Goal: Task Accomplishment & Management: Complete application form

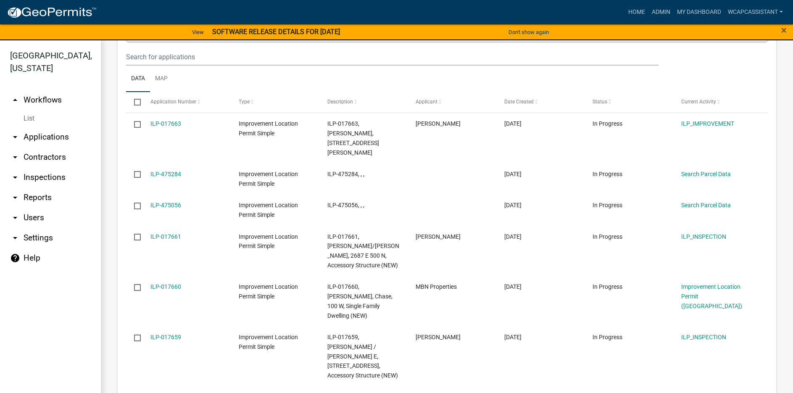
scroll to position [1008, 0]
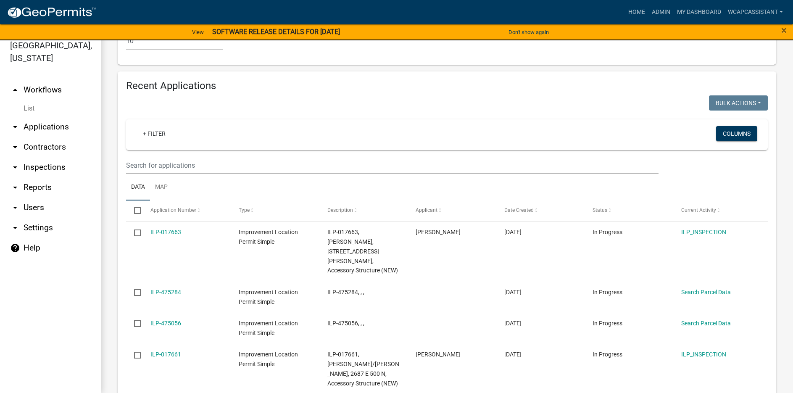
scroll to position [727, 0]
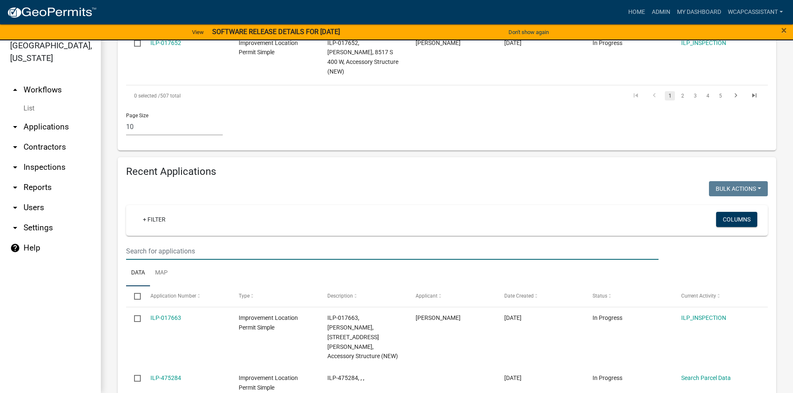
click at [132, 242] on input "text" at bounding box center [392, 250] width 532 height 17
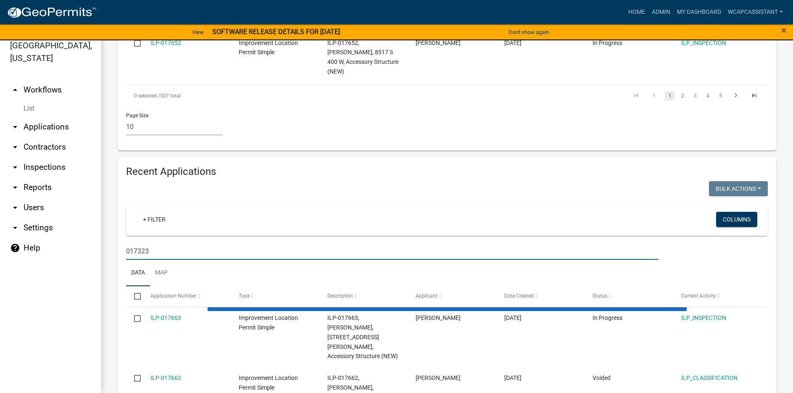
scroll to position [674, 0]
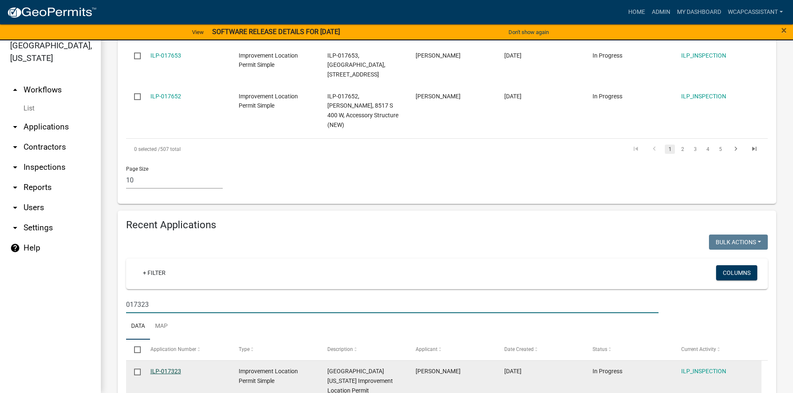
type input "017323"
click at [168, 368] on link "ILP-017323" at bounding box center [165, 371] width 31 height 7
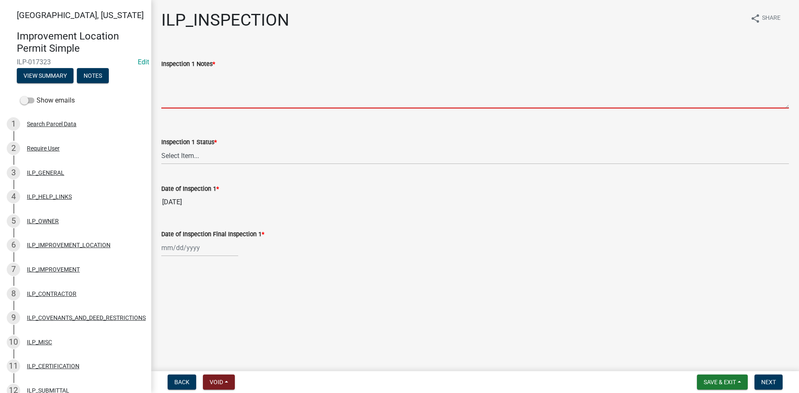
click at [171, 71] on textarea "Inspection 1 Notes *" at bounding box center [475, 88] width 628 height 39
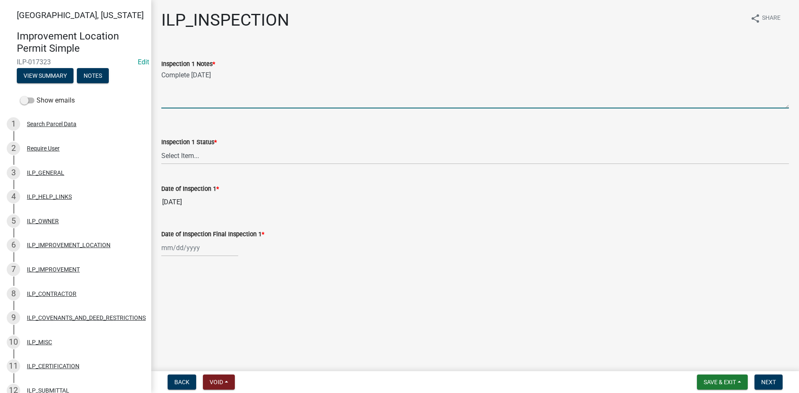
type textarea "Complete [DATE]"
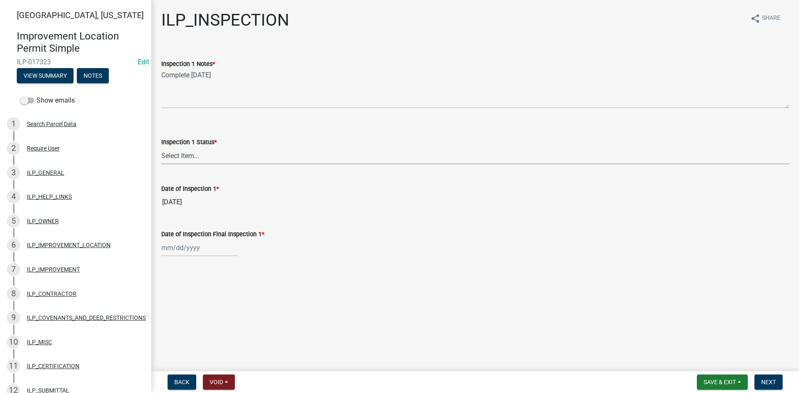
click at [179, 155] on select "Select Item... Complete Violation Void 6 Months Void 24 Months" at bounding box center [475, 155] width 628 height 17
click at [161, 147] on select "Select Item... Complete Violation Void 6 Months Void 24 Months" at bounding box center [475, 155] width 628 height 17
select select "c8e0900f-4965-4a2e-9672-08371caab001"
click at [173, 249] on div at bounding box center [199, 247] width 77 height 17
select select "9"
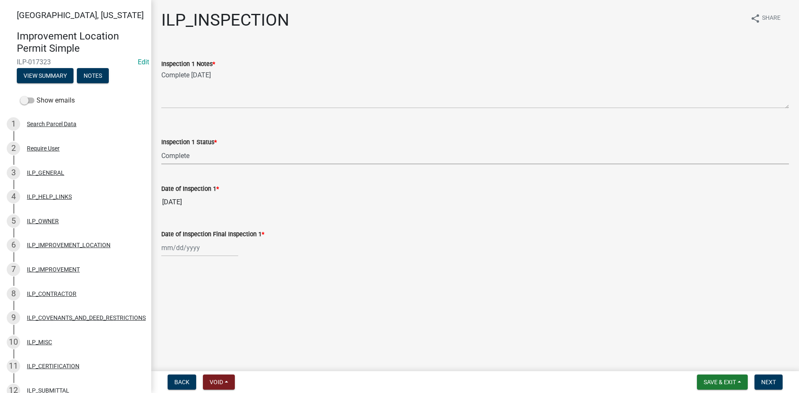
select select "2025"
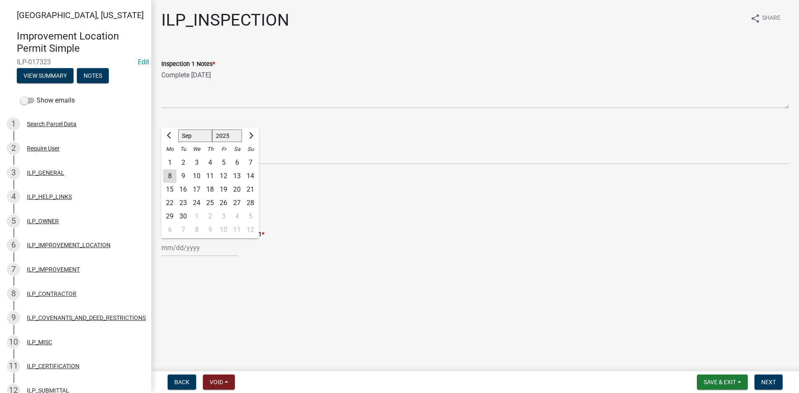
click at [170, 174] on div "8" at bounding box center [169, 175] width 13 height 13
type input "[DATE]"
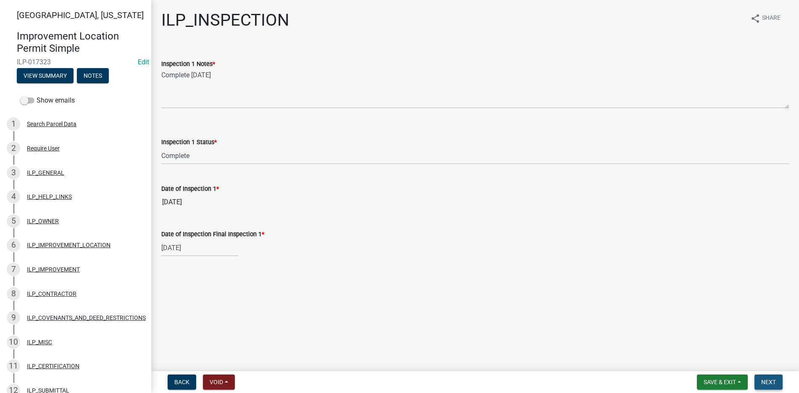
click at [768, 380] on span "Next" at bounding box center [768, 382] width 15 height 7
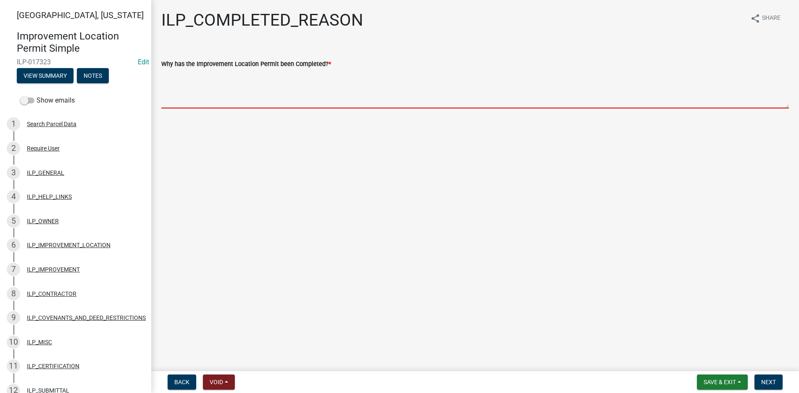
click at [172, 80] on textarea "Why has the Improvement Location Permit been Completed? *" at bounding box center [475, 88] width 628 height 39
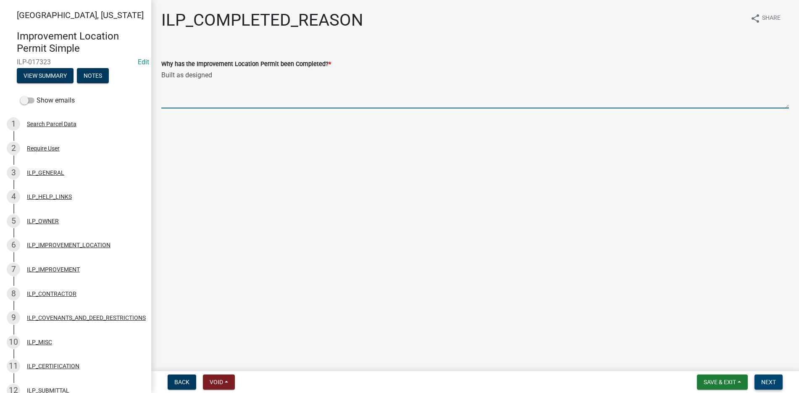
type textarea "Built as designed"
click at [770, 380] on span "Next" at bounding box center [768, 382] width 15 height 7
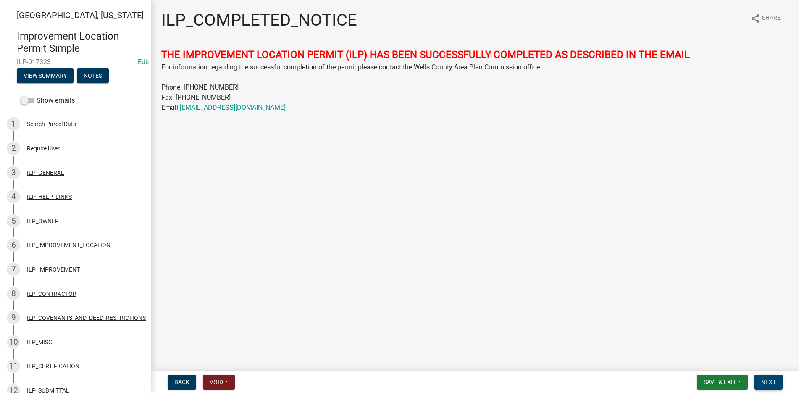
click at [777, 380] on button "Next" at bounding box center [769, 381] width 28 height 15
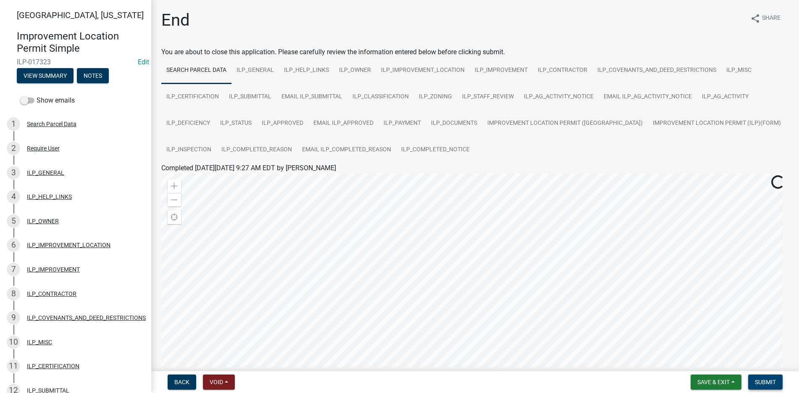
click at [773, 379] on span "Submit" at bounding box center [765, 382] width 21 height 7
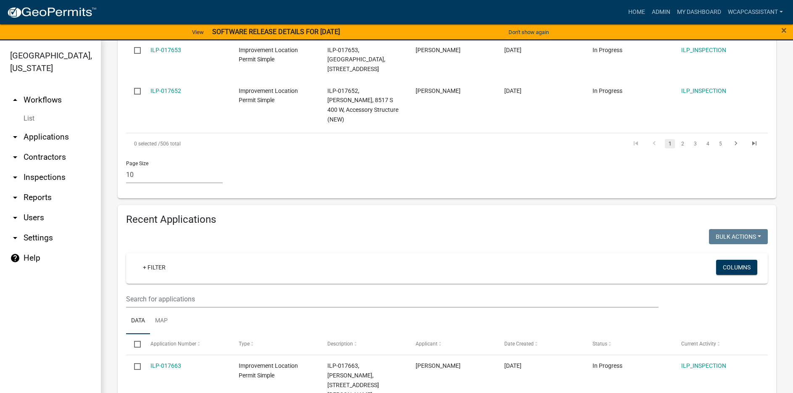
scroll to position [727, 0]
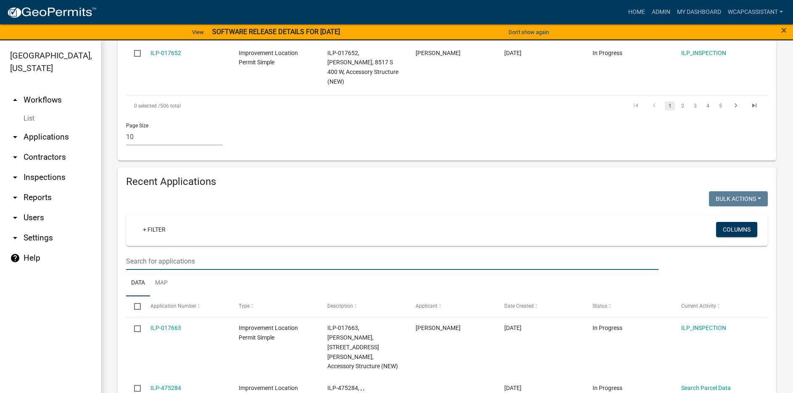
click at [136, 253] on input "text" at bounding box center [392, 261] width 532 height 17
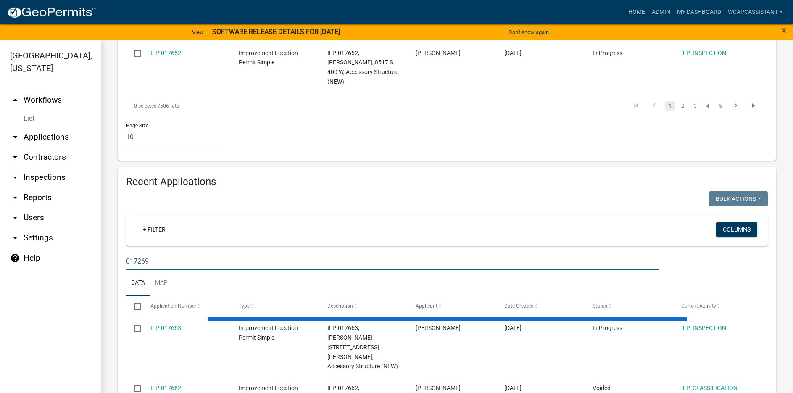
scroll to position [674, 0]
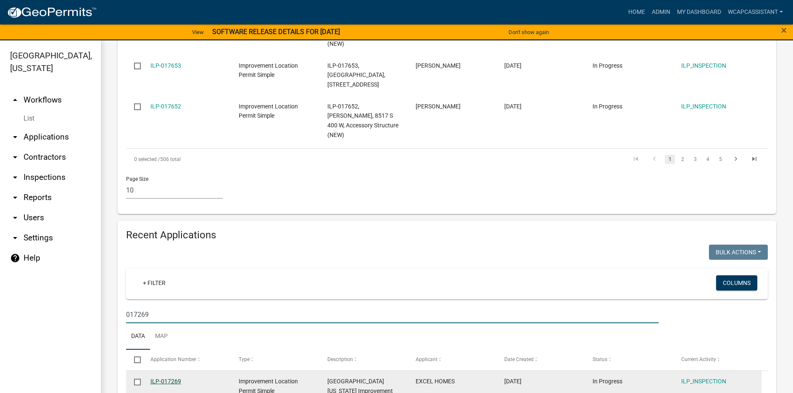
type input "017269"
click at [156, 378] on link "ILP-017269" at bounding box center [165, 381] width 31 height 7
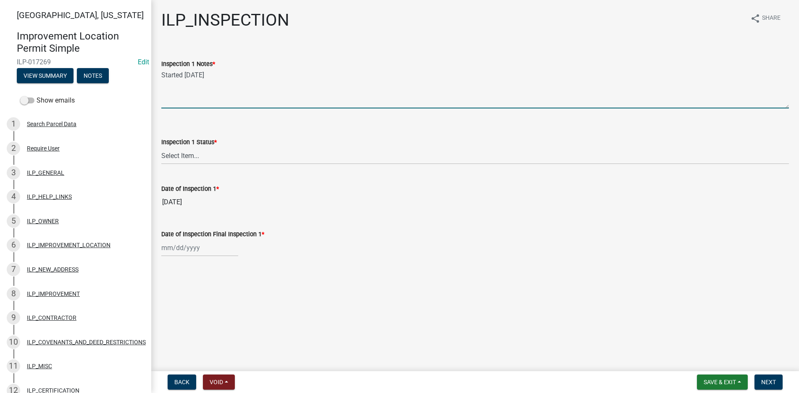
click at [163, 81] on textarea "Started 12-20-24" at bounding box center [475, 88] width 628 height 39
click at [217, 75] on textarea "Started 12-20-24" at bounding box center [475, 88] width 628 height 39
type textarea "Started 12-20-24 Complete 9-8-2025"
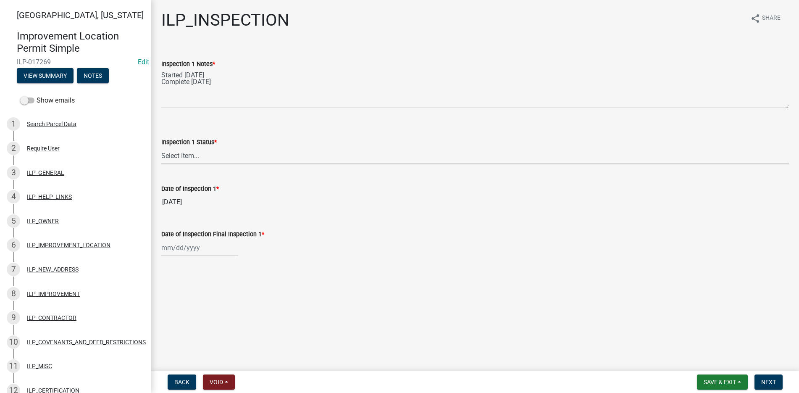
click at [184, 151] on select "Select Item... Complete Violation Void 6 Months Void 24 Months" at bounding box center [475, 155] width 628 height 17
click at [161, 147] on select "Select Item... Complete Violation Void 6 Months Void 24 Months" at bounding box center [475, 155] width 628 height 17
select select "c8e0900f-4965-4a2e-9672-08371caab001"
click at [183, 248] on div at bounding box center [199, 247] width 77 height 17
select select "9"
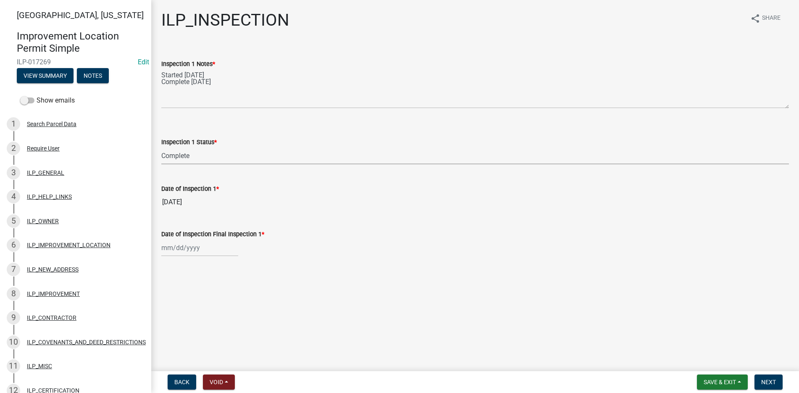
select select "2025"
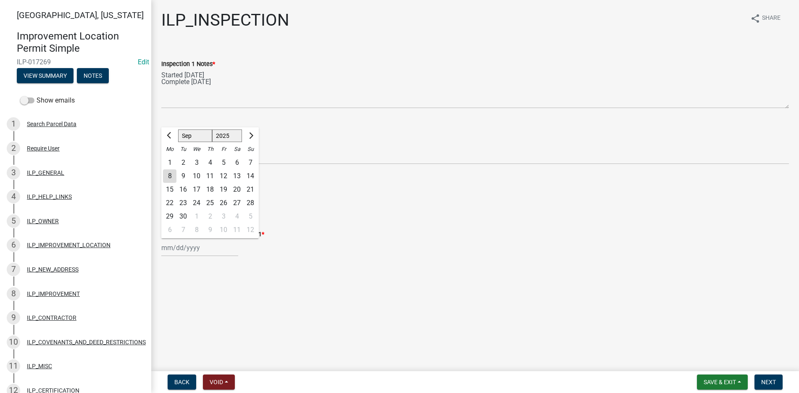
click at [170, 172] on div "8" at bounding box center [169, 175] width 13 height 13
type input "[DATE]"
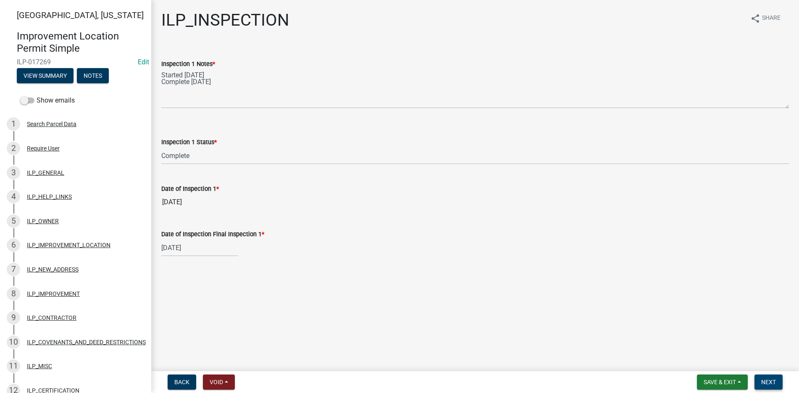
click at [769, 380] on span "Next" at bounding box center [768, 382] width 15 height 7
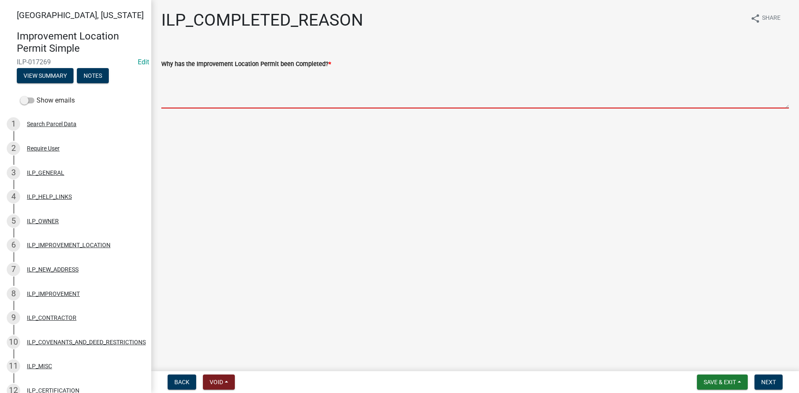
click at [169, 74] on textarea "Why has the Improvement Location Permit been Completed? *" at bounding box center [475, 88] width 628 height 39
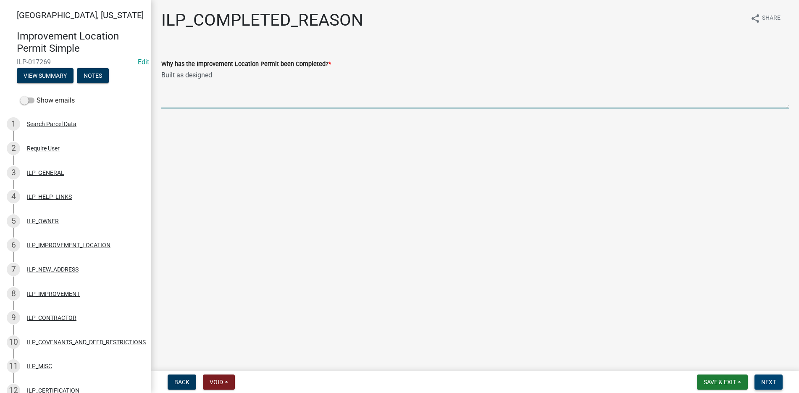
type textarea "Built as designed"
click at [770, 379] on span "Next" at bounding box center [768, 382] width 15 height 7
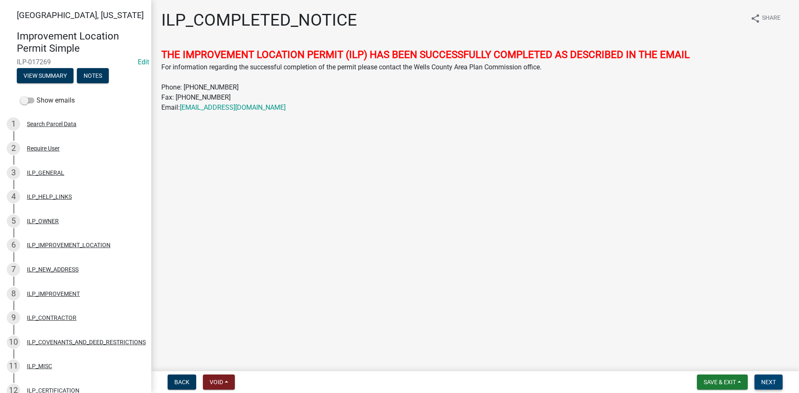
click at [771, 379] on span "Next" at bounding box center [768, 382] width 15 height 7
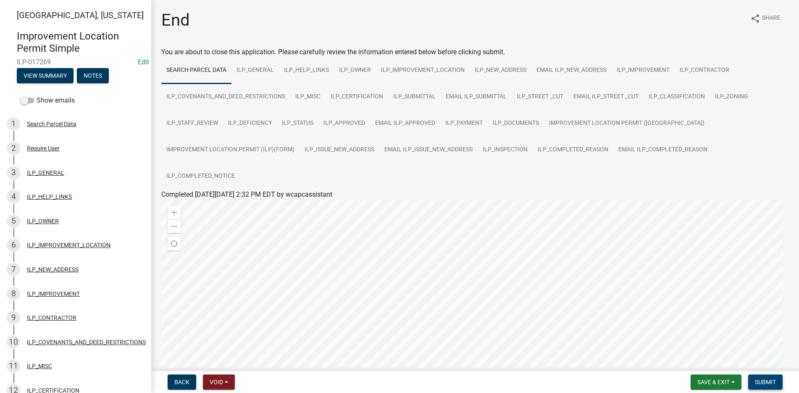
click at [761, 379] on span "Submit" at bounding box center [765, 382] width 21 height 7
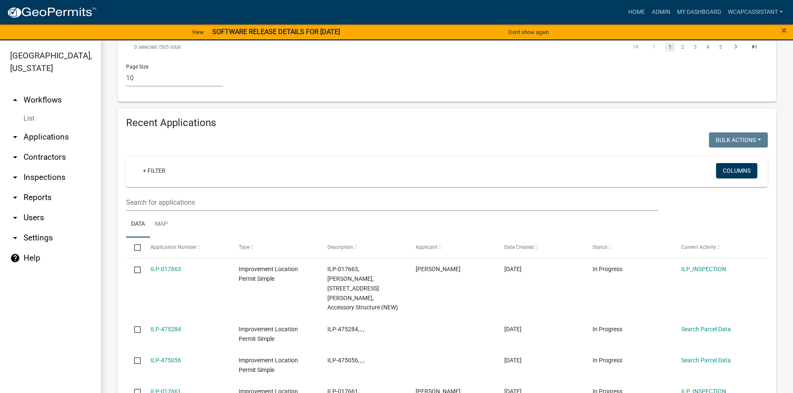
scroll to position [727, 0]
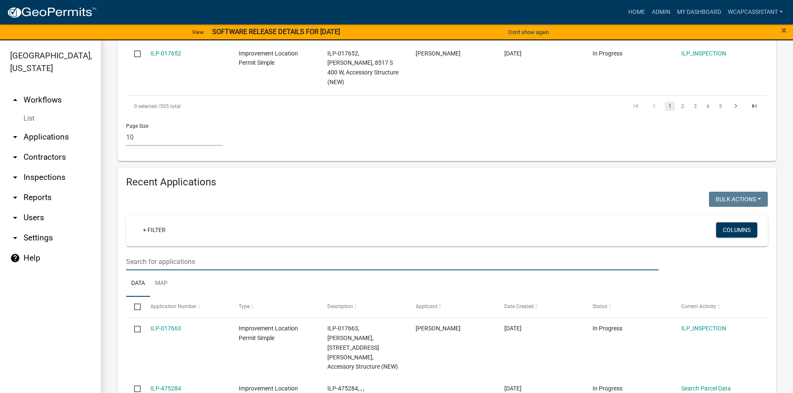
click at [138, 253] on input "text" at bounding box center [392, 261] width 532 height 17
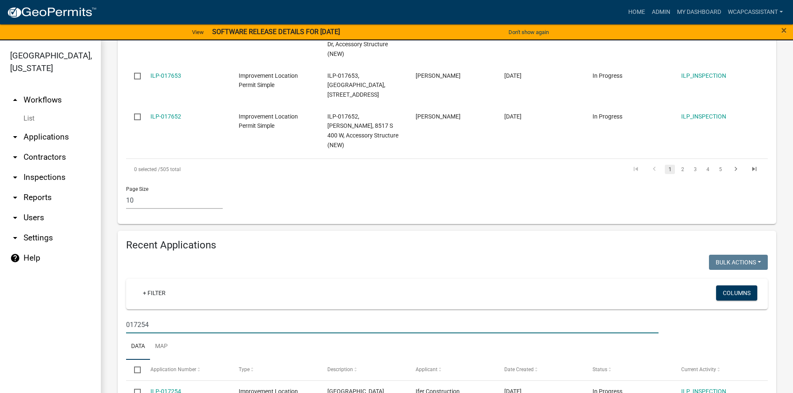
scroll to position [674, 0]
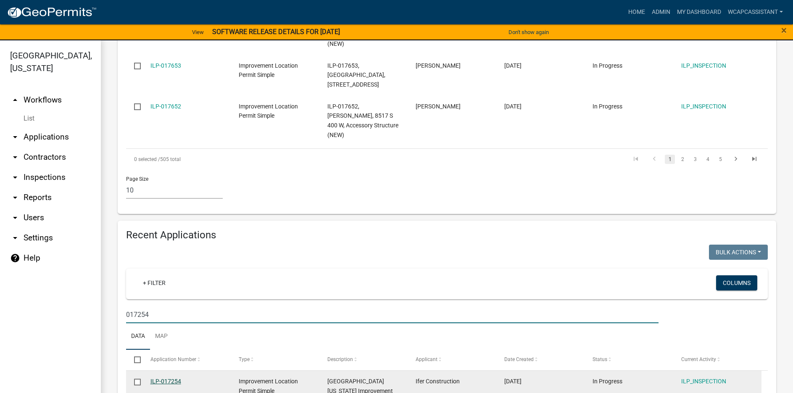
type input "017254"
click at [163, 378] on link "ILP-017254" at bounding box center [165, 381] width 31 height 7
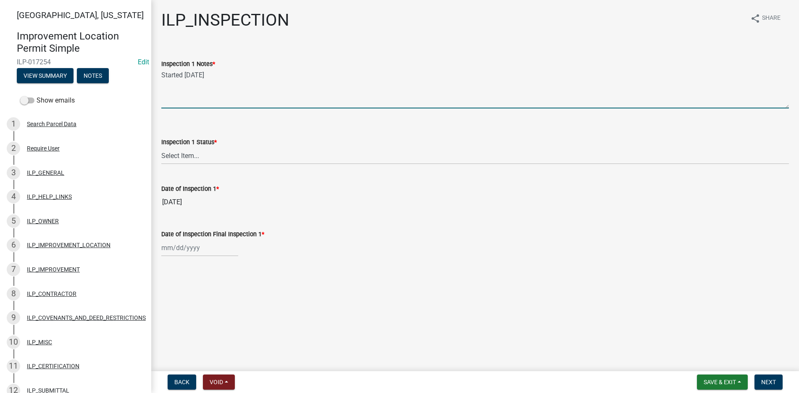
click at [214, 74] on textarea "Started 12-20-24" at bounding box center [475, 88] width 628 height 39
type textarea "Started 12-20-24 Complete 9-8-2025"
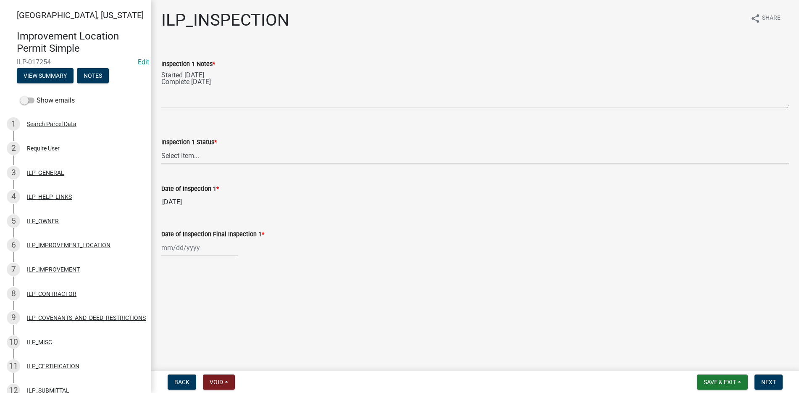
click at [176, 153] on select "Select Item... Complete Violation Void 6 Months Void 24 Months" at bounding box center [475, 155] width 628 height 17
click at [161, 147] on select "Select Item... Complete Violation Void 6 Months Void 24 Months" at bounding box center [475, 155] width 628 height 17
select select "c8e0900f-4965-4a2e-9672-08371caab001"
click at [174, 249] on div at bounding box center [199, 247] width 77 height 17
select select "9"
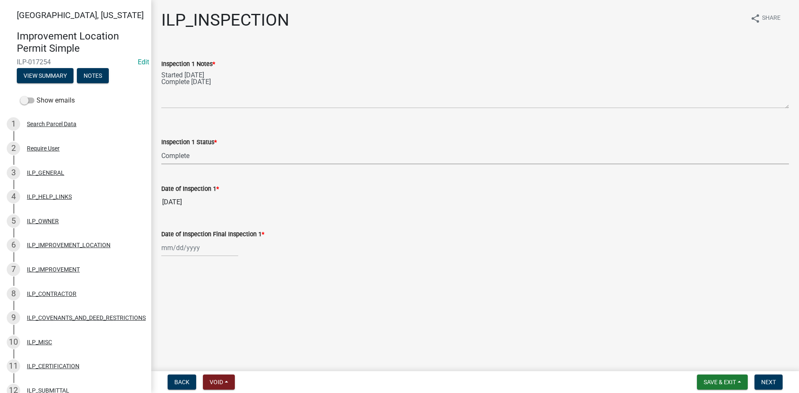
select select "2025"
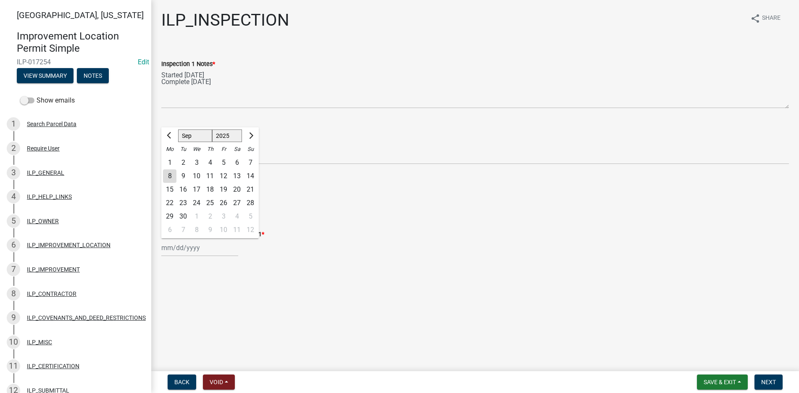
click at [169, 171] on div "8" at bounding box center [169, 175] width 13 height 13
type input "[DATE]"
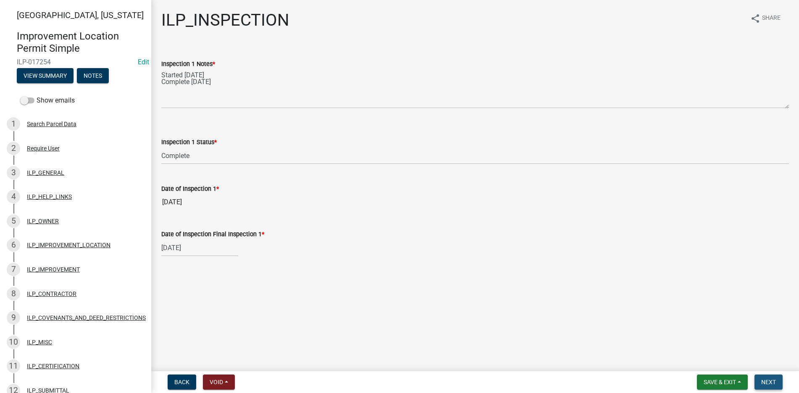
click at [768, 379] on span "Next" at bounding box center [768, 382] width 15 height 7
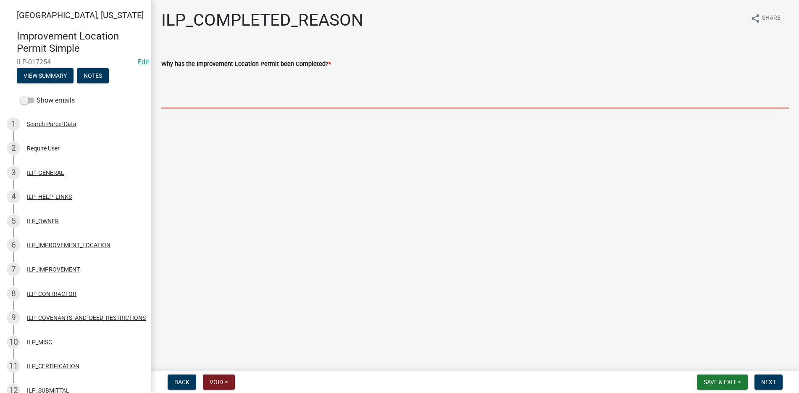
click at [167, 76] on textarea "Why has the Improvement Location Permit been Completed? *" at bounding box center [475, 88] width 628 height 39
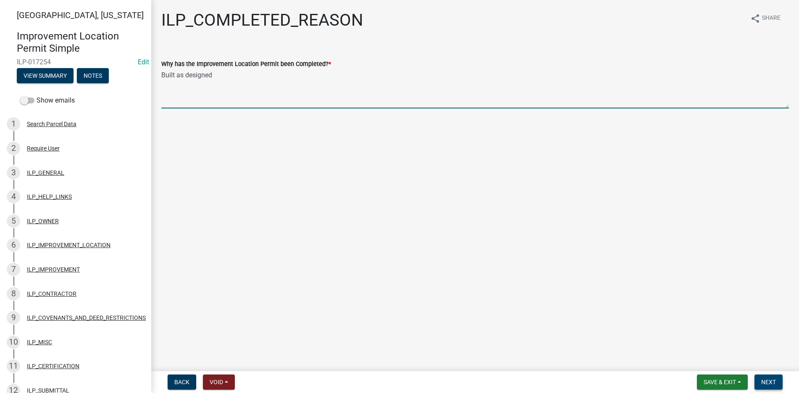
type textarea "Built as designed"
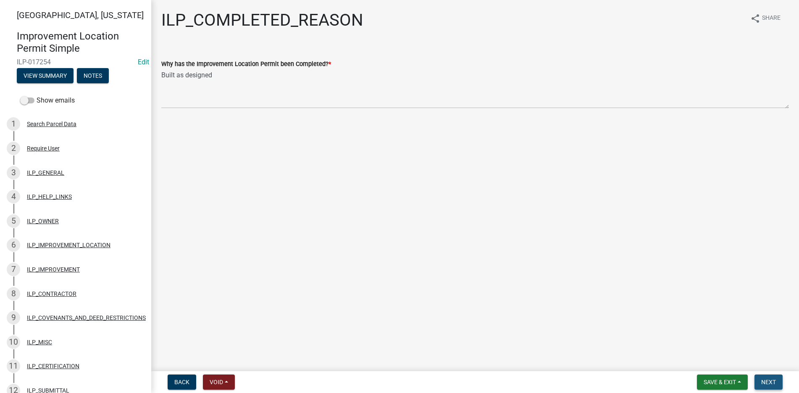
click at [774, 380] on span "Next" at bounding box center [768, 382] width 15 height 7
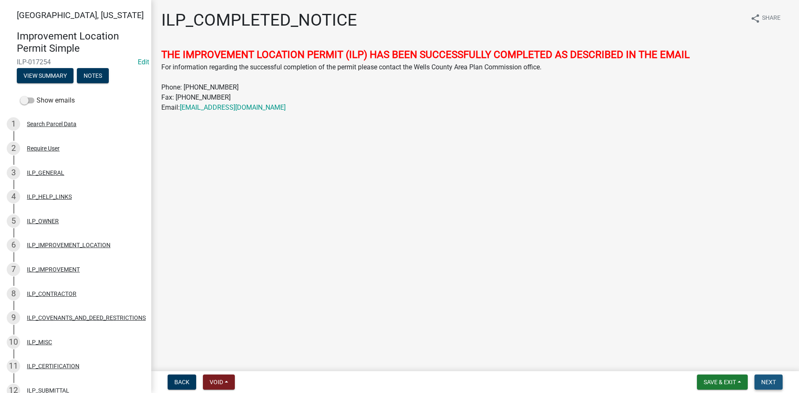
click at [771, 376] on button "Next" at bounding box center [769, 381] width 28 height 15
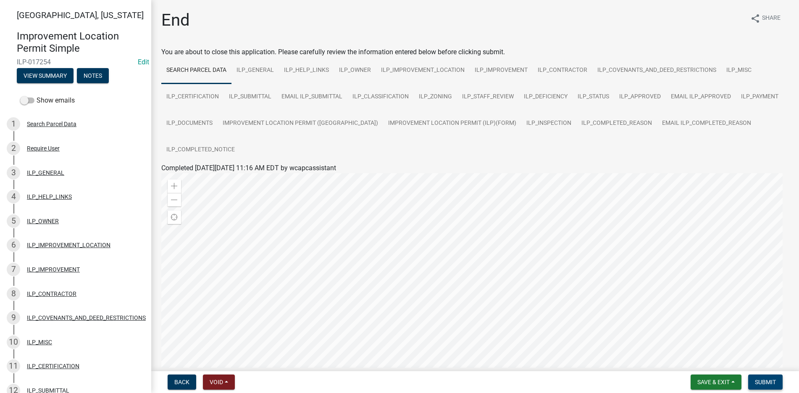
click at [766, 379] on span "Submit" at bounding box center [765, 382] width 21 height 7
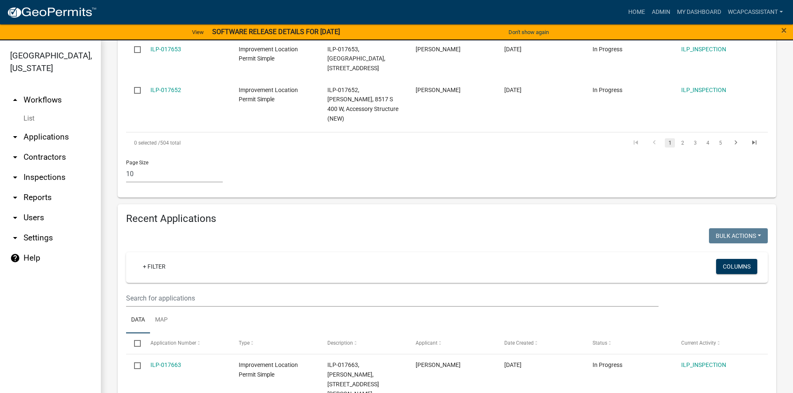
scroll to position [685, 0]
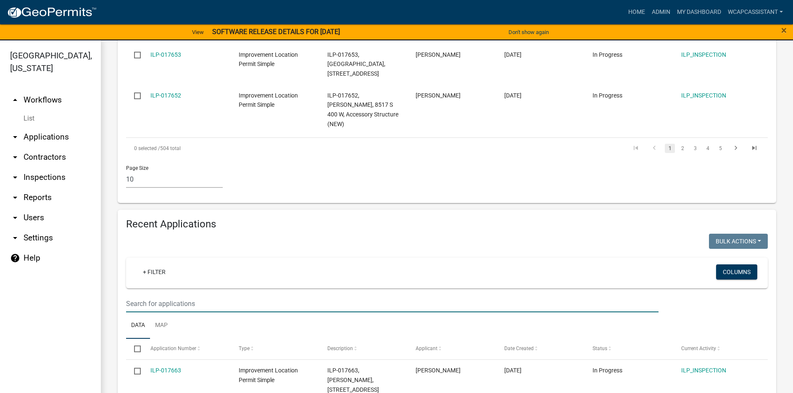
click at [129, 295] on input "text" at bounding box center [392, 303] width 532 height 17
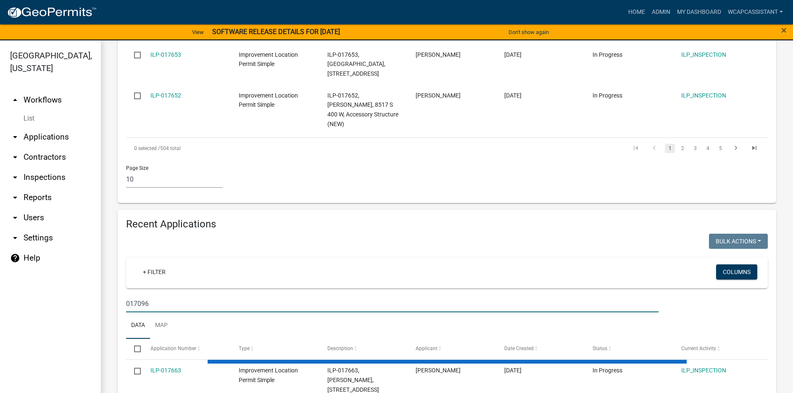
scroll to position [674, 0]
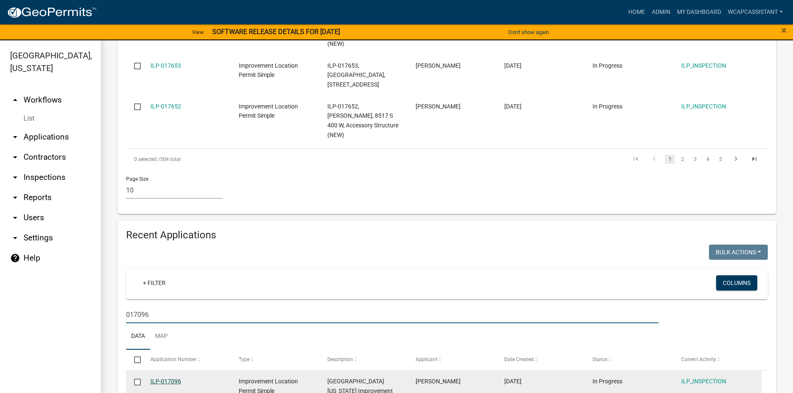
type input "017096"
click at [161, 378] on link "ILP-017096" at bounding box center [165, 381] width 31 height 7
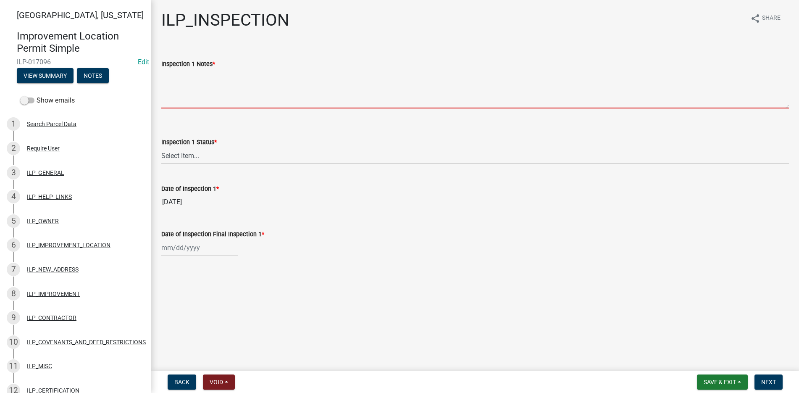
click at [168, 75] on textarea "Inspection 1 Notes *" at bounding box center [475, 88] width 628 height 39
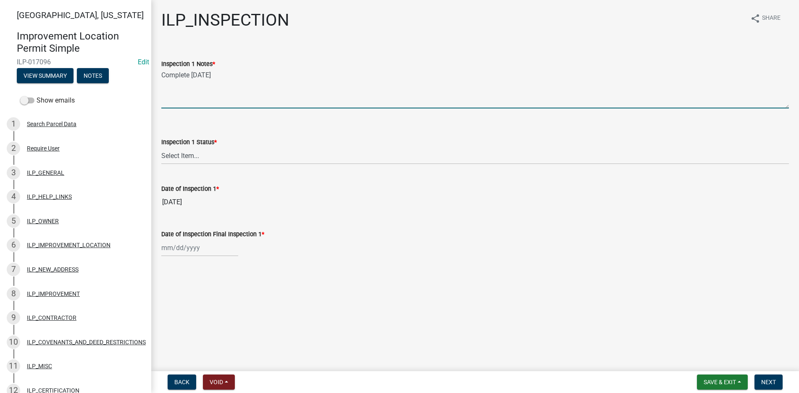
type textarea "Complete [DATE]"
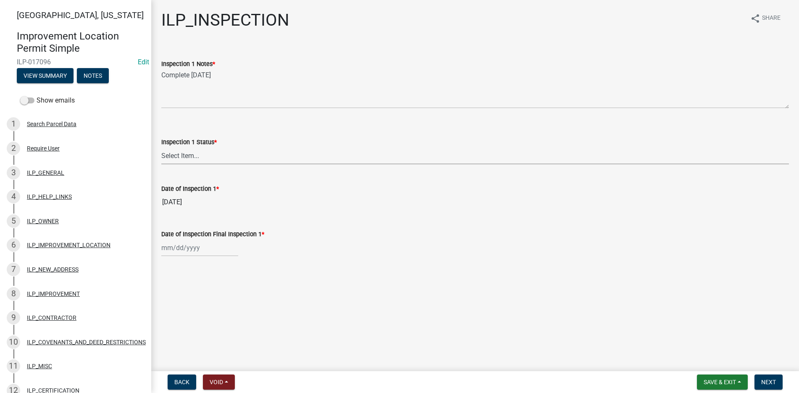
click at [181, 153] on select "Select Item... Complete Violation Void 6 Months Void 24 Months" at bounding box center [475, 155] width 628 height 17
click at [161, 147] on select "Select Item... Complete Violation Void 6 Months Void 24 Months" at bounding box center [475, 155] width 628 height 17
select select "c8e0900f-4965-4a2e-9672-08371caab001"
select select "9"
select select "2025"
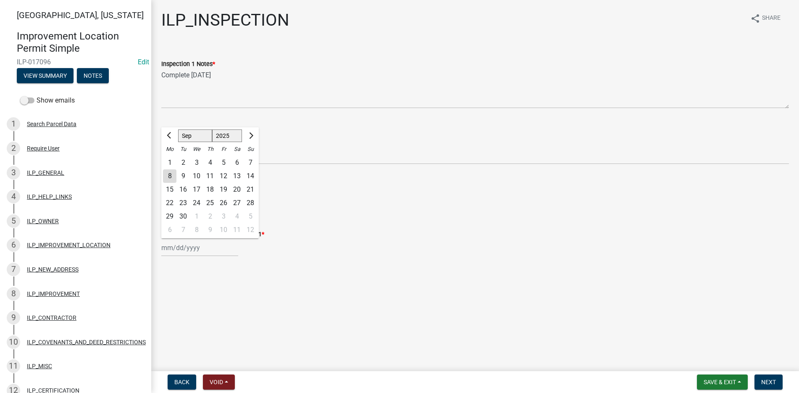
click at [190, 248] on div "Jan Feb Mar Apr May Jun Jul Aug Sep Oct Nov Dec 1525 1526 1527 1528 1529 1530 1…" at bounding box center [199, 247] width 77 height 17
click at [169, 176] on div "8" at bounding box center [169, 175] width 13 height 13
type input "[DATE]"
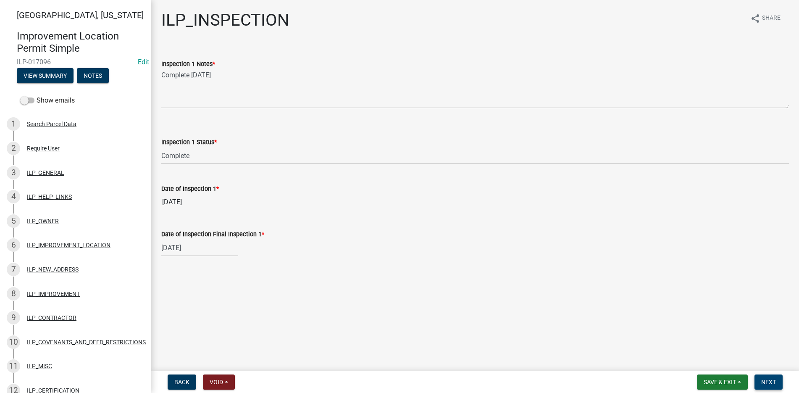
click at [772, 379] on span "Next" at bounding box center [768, 382] width 15 height 7
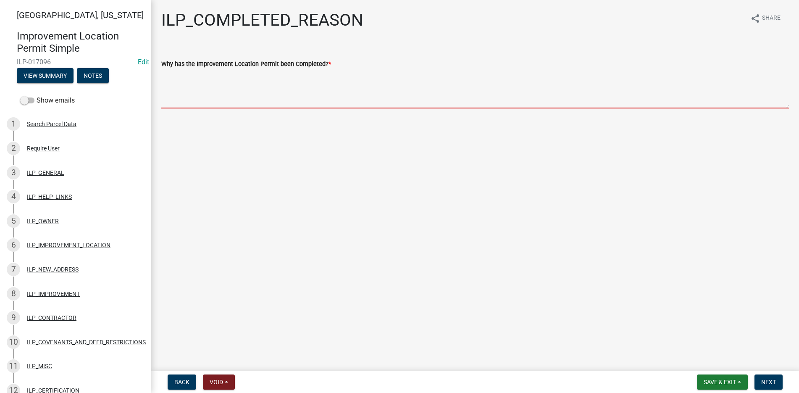
click at [166, 74] on textarea "Why has the Improvement Location Permit been Completed? *" at bounding box center [475, 88] width 628 height 39
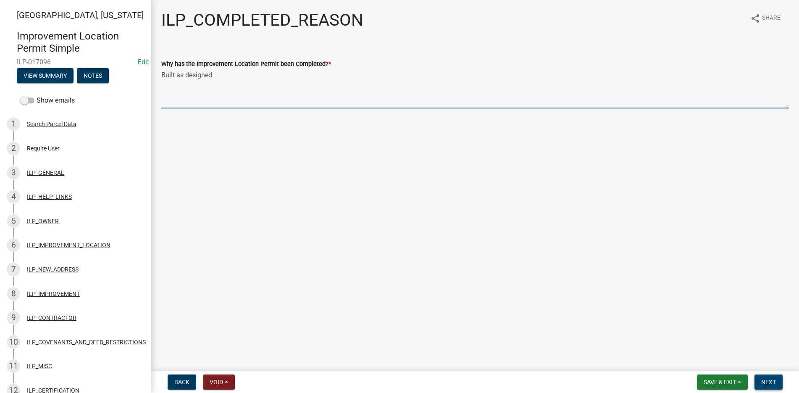
type textarea "Built as designed"
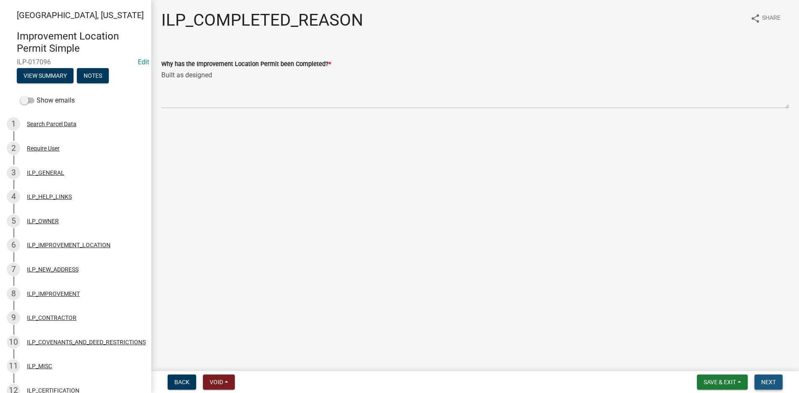
click at [776, 380] on span "Next" at bounding box center [768, 382] width 15 height 7
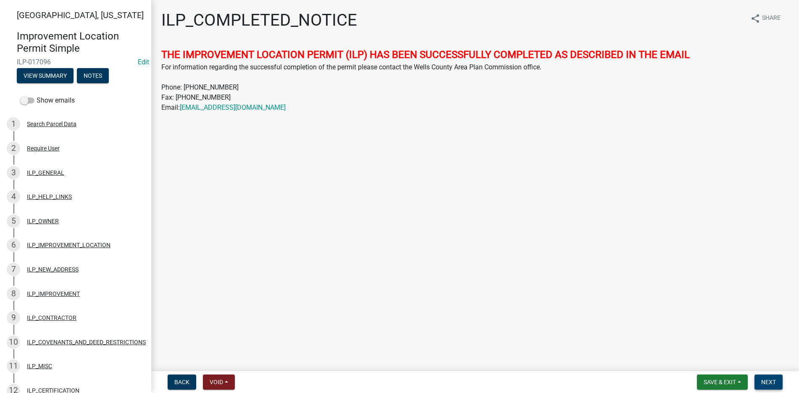
click at [776, 380] on span "Next" at bounding box center [768, 382] width 15 height 7
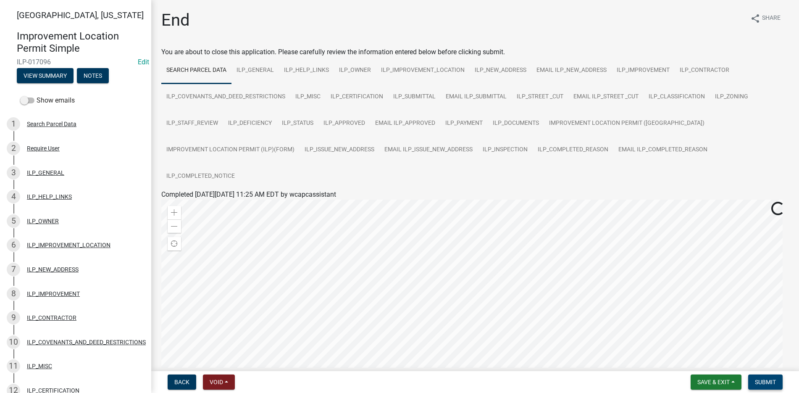
click at [763, 379] on span "Submit" at bounding box center [765, 382] width 21 height 7
